Goal: Information Seeking & Learning: Learn about a topic

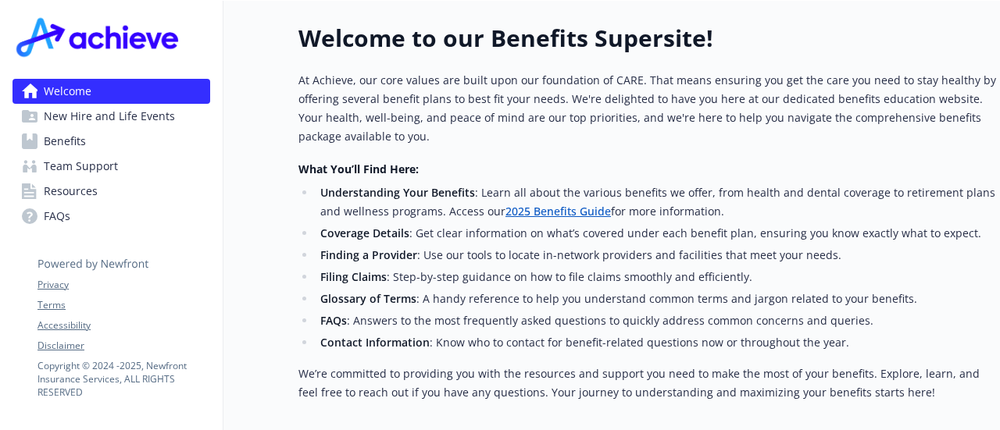
scroll to position [533, 0]
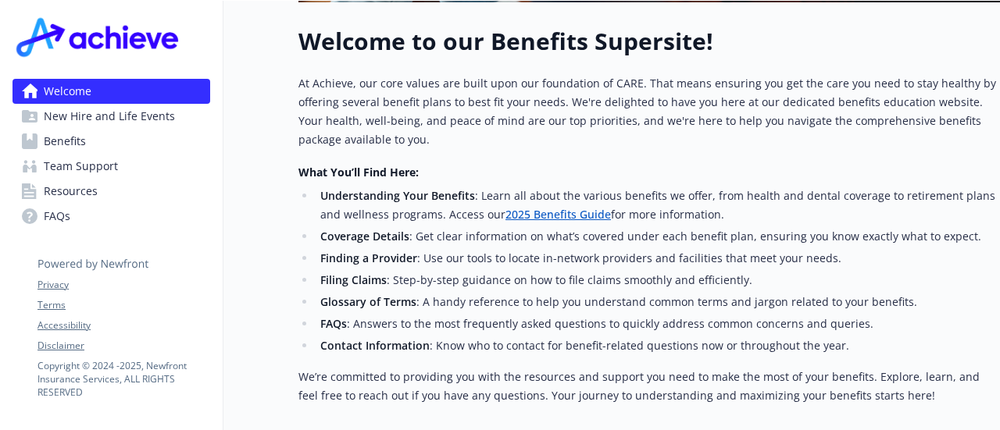
click at [541, 213] on link "2025 Benefits Guide" at bounding box center [557, 214] width 105 height 15
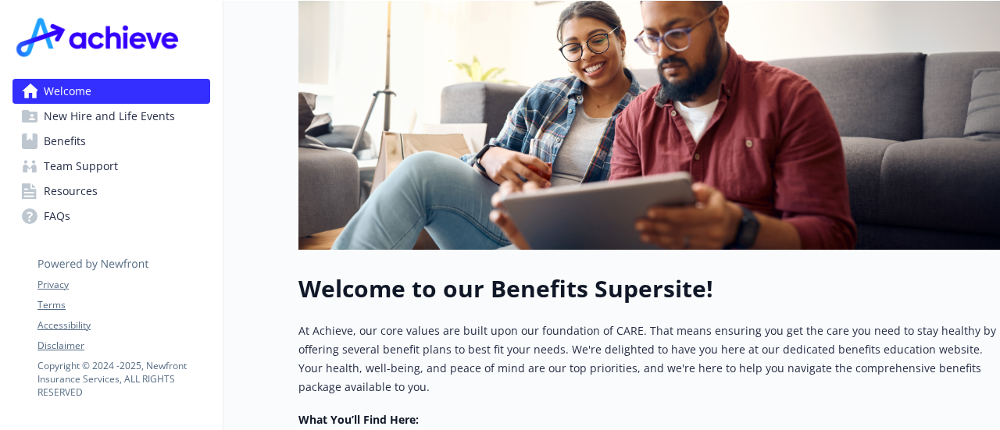
scroll to position [696, 0]
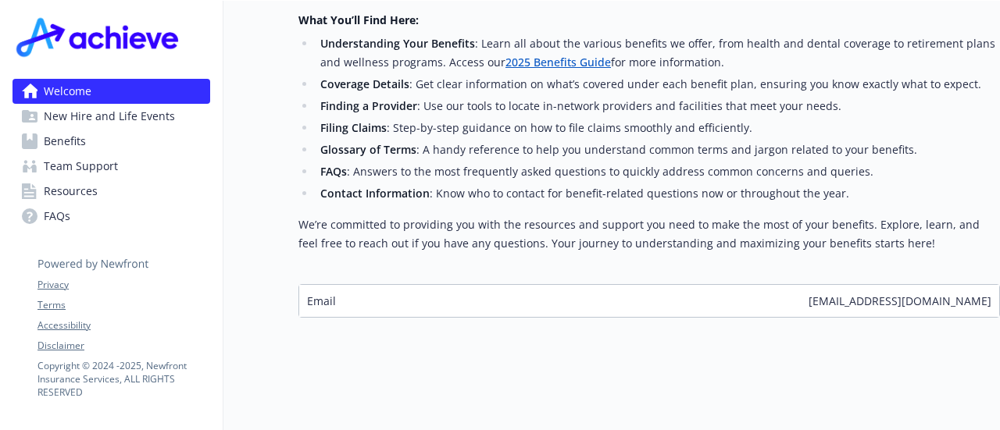
click at [932, 293] on span "[EMAIL_ADDRESS][DOMAIN_NAME]" at bounding box center [899, 301] width 183 height 16
copy span "[EMAIL_ADDRESS][DOMAIN_NAME]"
click at [68, 216] on span "FAQs" at bounding box center [57, 216] width 27 height 25
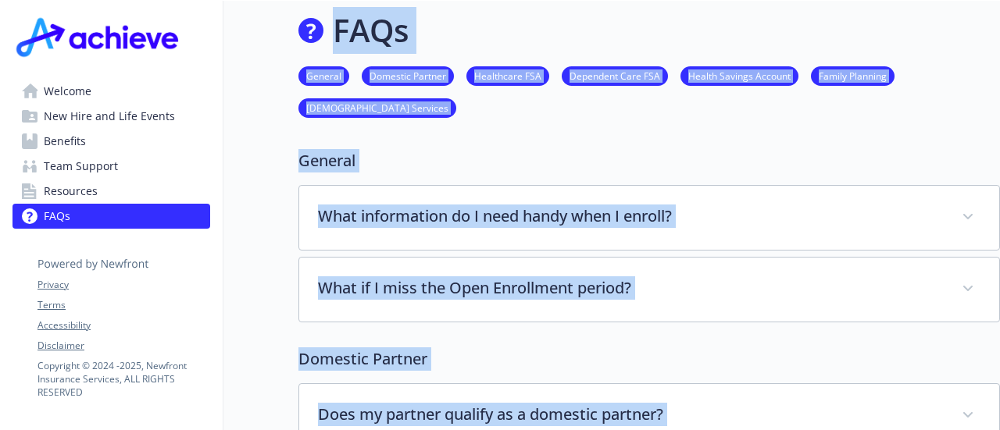
scroll to position [696, 0]
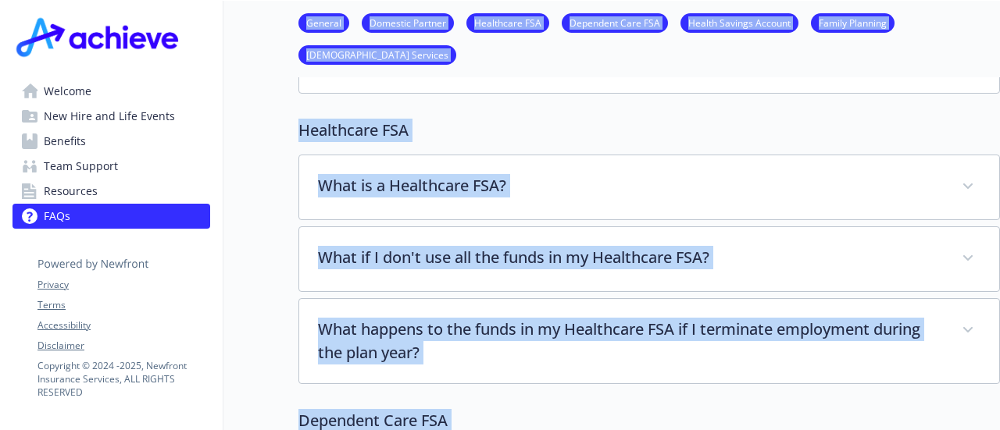
click at [682, 140] on div "Healthcare FSA What is a Healthcare FSA? A Healthcare Flexible Spending Account…" at bounding box center [648, 252] width 701 height 266
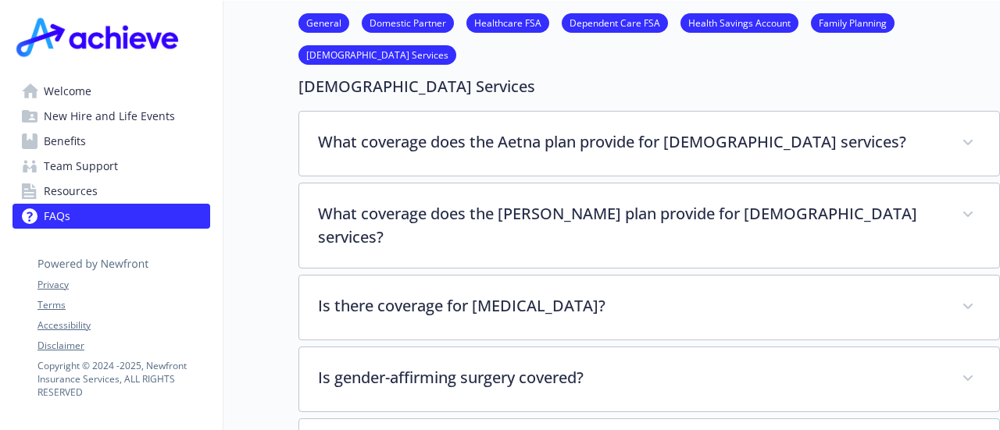
scroll to position [3391, 0]
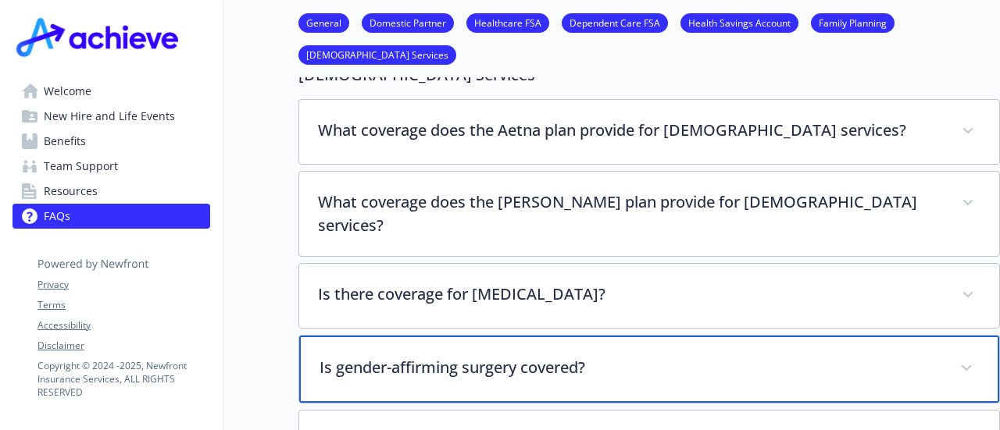
click at [804, 356] on p "Is gender-affirming surgery covered?" at bounding box center [630, 367] width 622 height 23
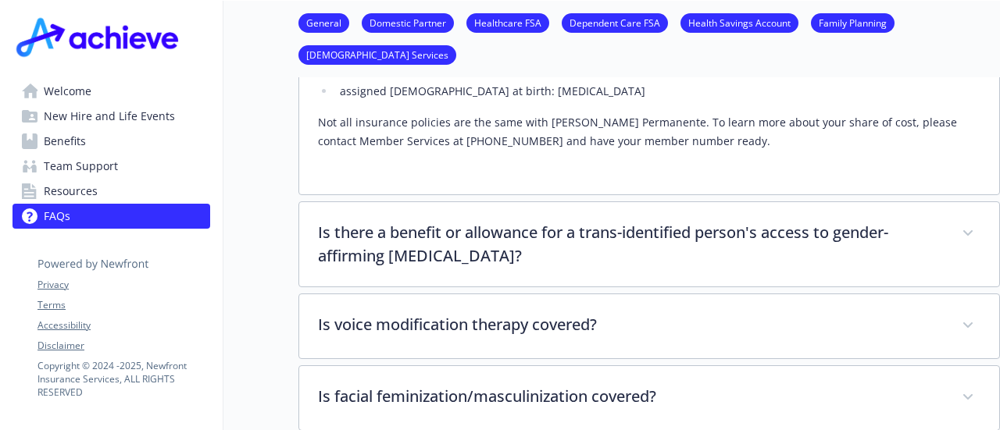
scroll to position [4235, 0]
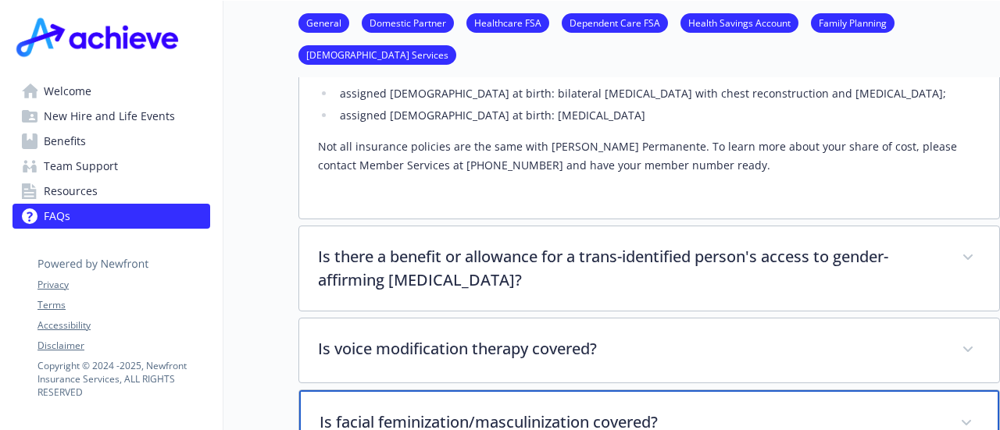
click at [503, 411] on p "Is facial feminization/masculinization covered?" at bounding box center [630, 422] width 622 height 23
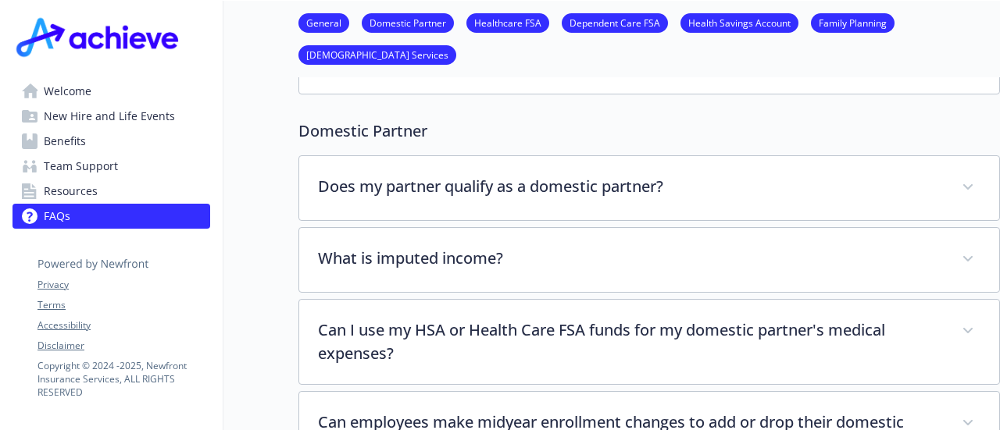
scroll to position [0, 0]
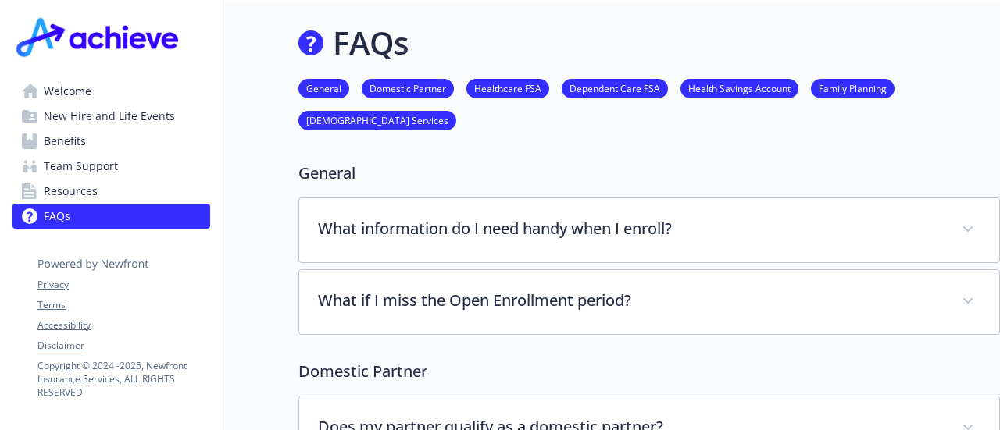
click at [60, 142] on span "Benefits" at bounding box center [65, 141] width 42 height 25
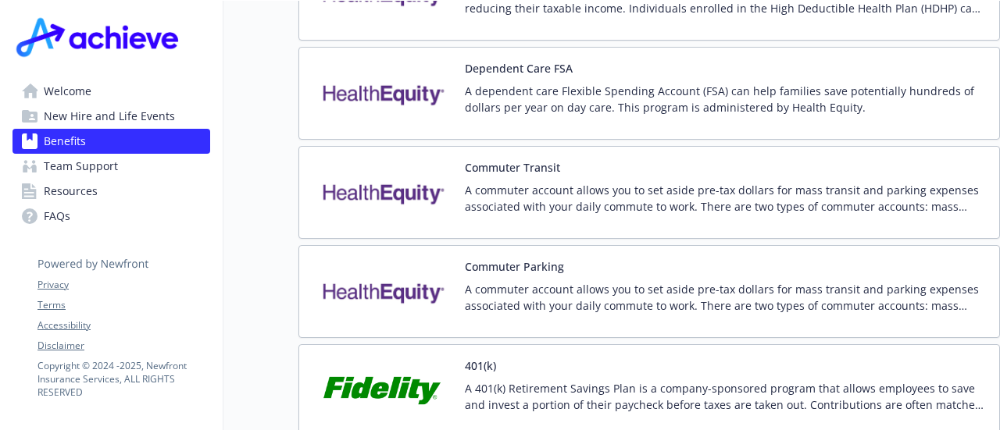
scroll to position [2521, 0]
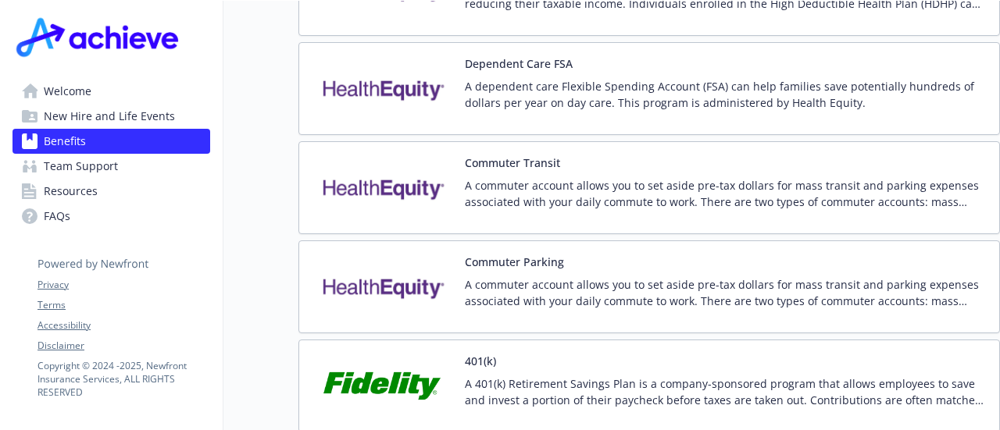
click at [434, 353] on img at bounding box center [382, 386] width 141 height 66
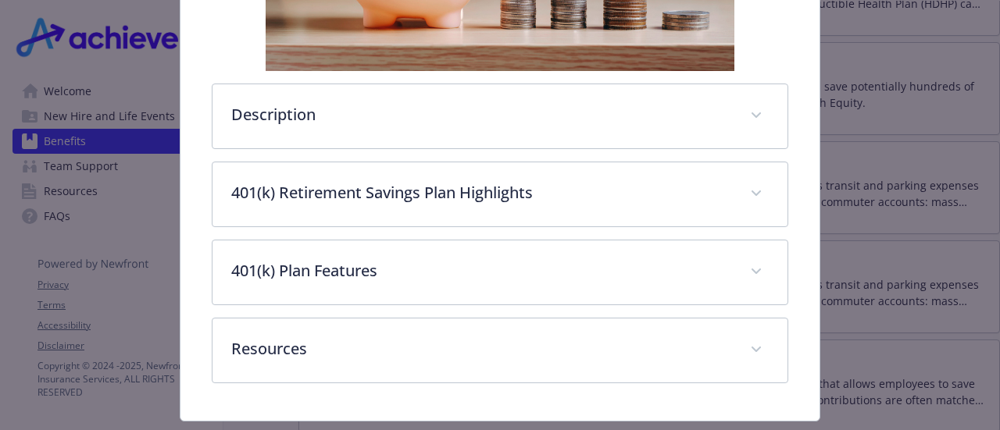
scroll to position [542, 0]
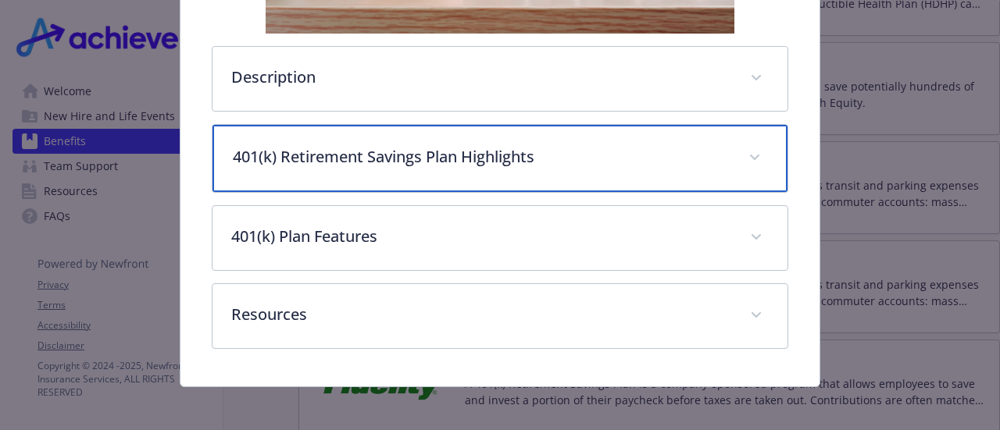
click at [690, 155] on p "401(k) Retirement Savings Plan Highlights" at bounding box center [481, 156] width 496 height 23
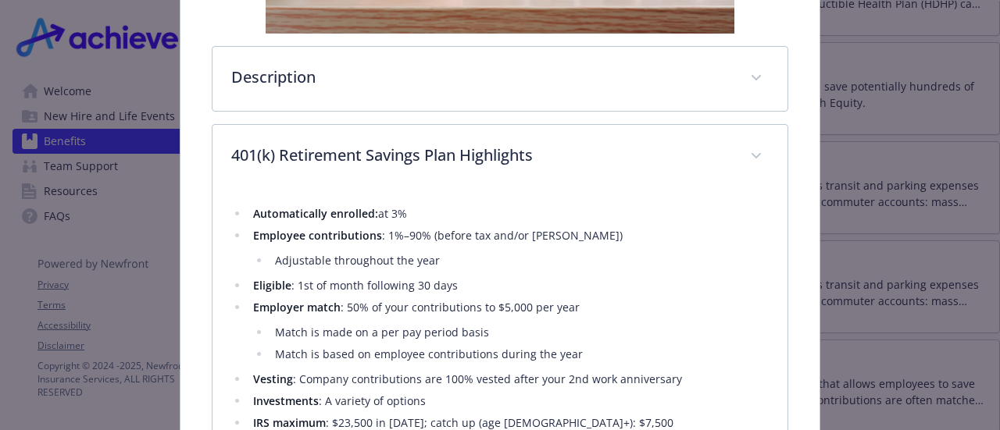
click at [594, 246] on li "Employee contributions : 1%–90% (before tax and/or [PERSON_NAME]) Adjustable th…" at bounding box center [507, 248] width 519 height 44
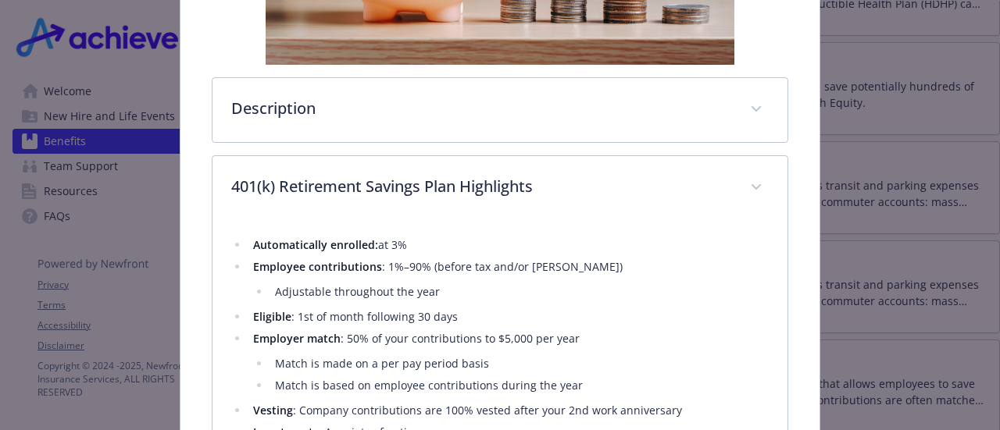
scroll to position [480, 0]
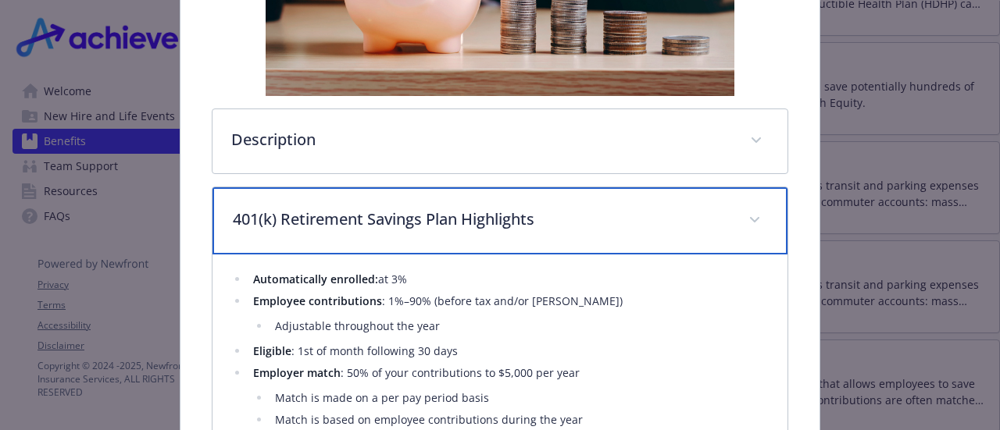
click at [742, 208] on span "details for plan Financial Wellbeing - 401(k) - 401(k)" at bounding box center [754, 220] width 25 height 25
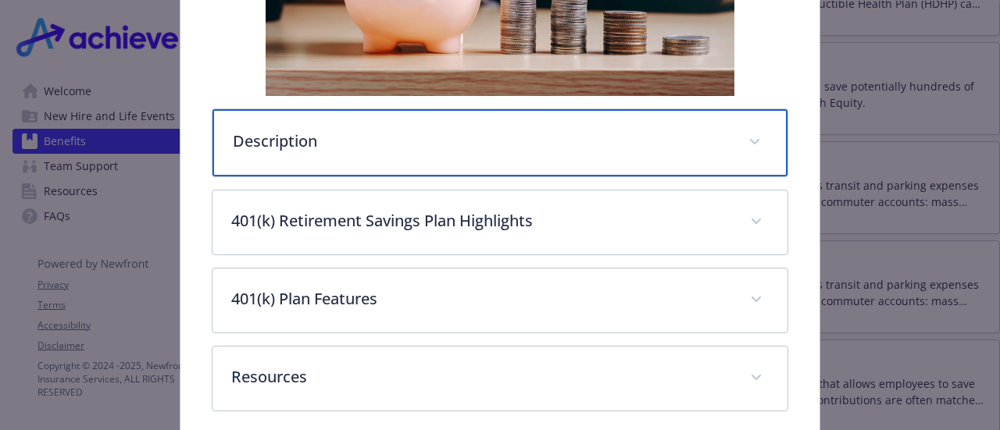
click at [742, 118] on div "Description" at bounding box center [499, 142] width 574 height 67
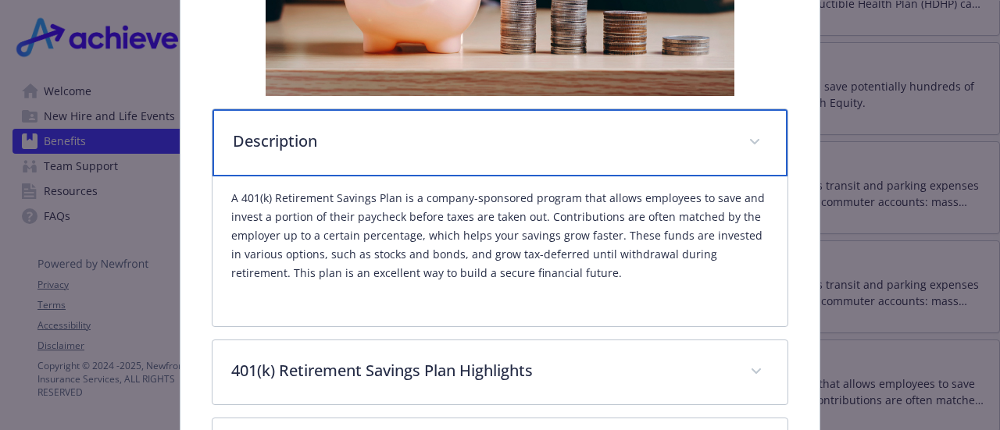
click at [742, 118] on div "Description" at bounding box center [499, 142] width 574 height 67
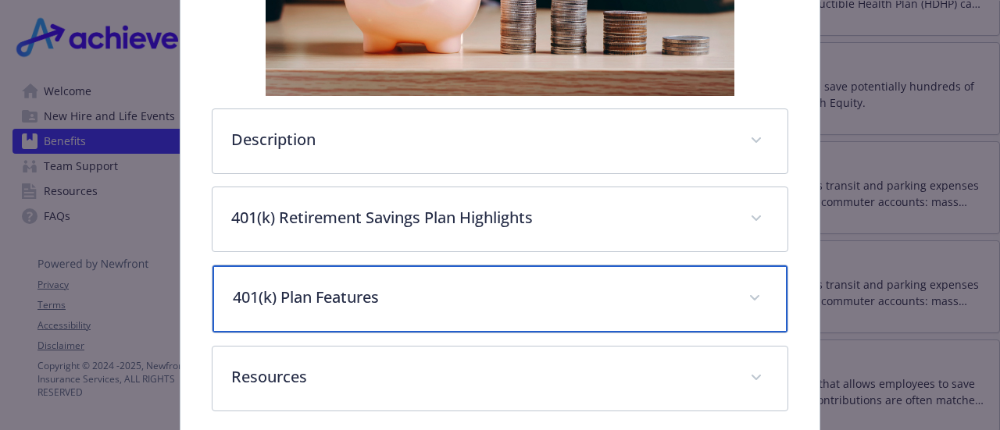
click at [679, 305] on p "401(k) Plan Features" at bounding box center [481, 297] width 496 height 23
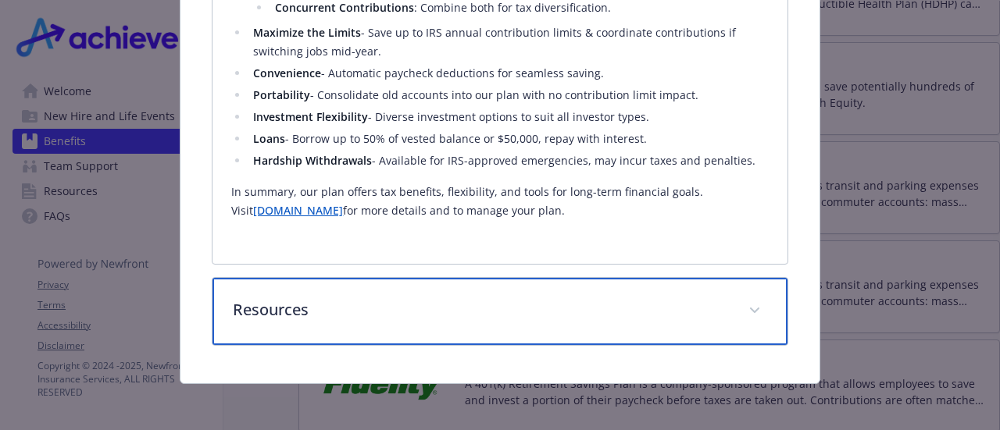
scroll to position [892, 0]
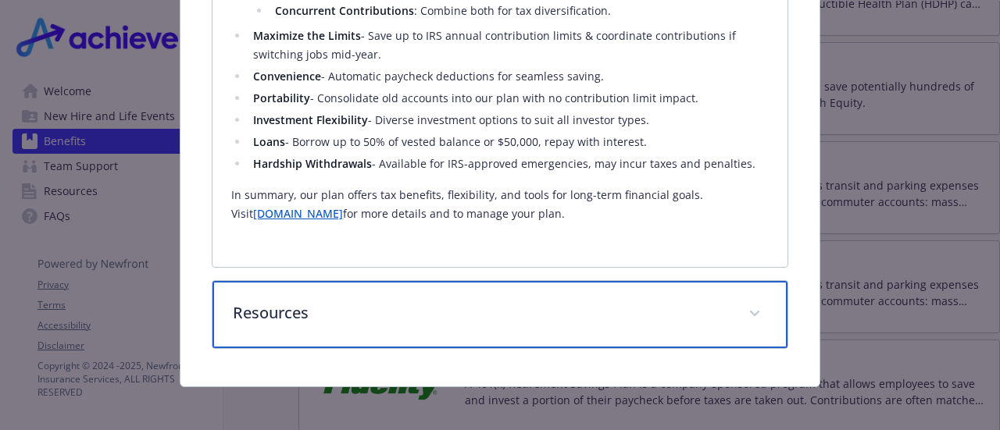
click at [651, 303] on p "Resources" at bounding box center [481, 312] width 496 height 23
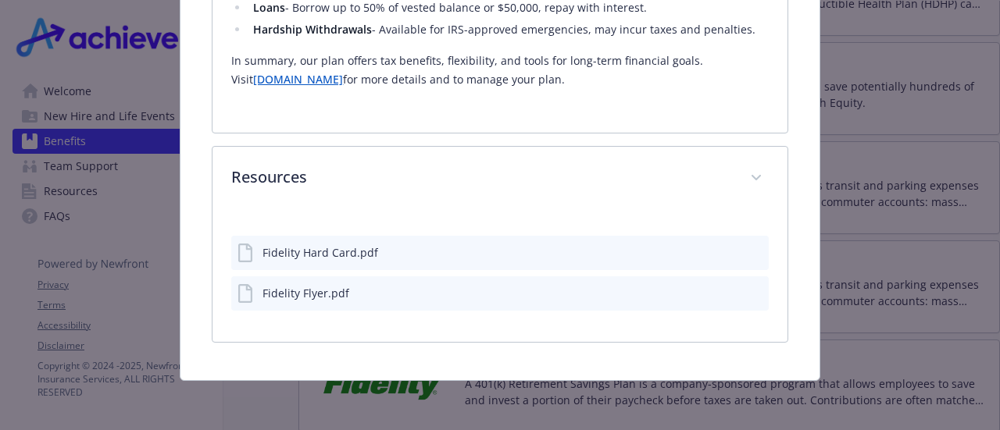
scroll to position [1023, 0]
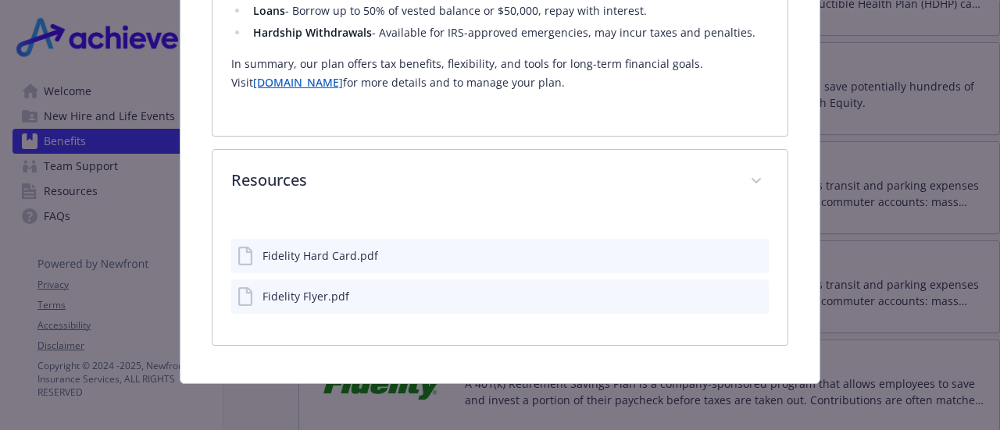
click at [383, 249] on div "Fidelity Hard Card.pdf" at bounding box center [499, 256] width 537 height 34
click at [747, 251] on icon "preview file" at bounding box center [754, 254] width 14 height 11
click at [747, 291] on icon "preview file" at bounding box center [754, 296] width 14 height 11
